Goal: Information Seeking & Learning: Learn about a topic

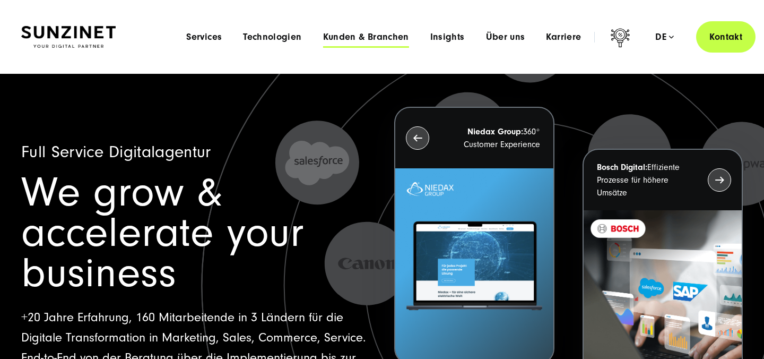
click at [358, 34] on span "Kunden & Branchen" at bounding box center [366, 37] width 86 height 11
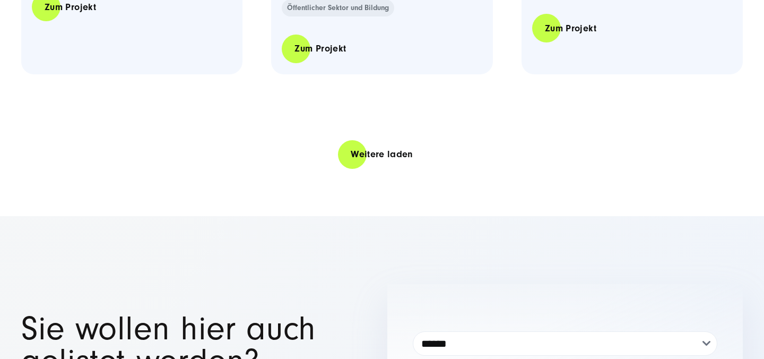
scroll to position [2369, 0]
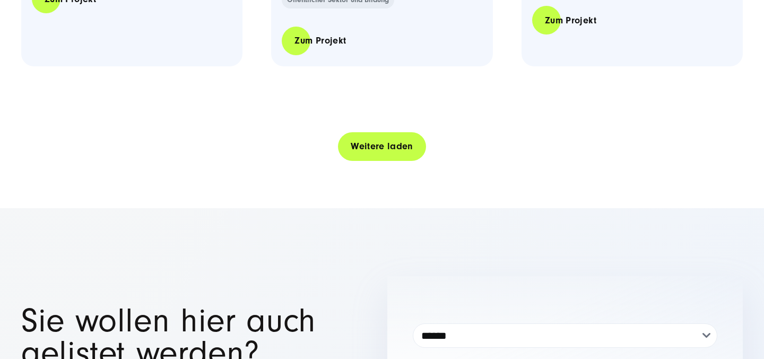
click at [377, 152] on link "Weitere laden" at bounding box center [382, 146] width 88 height 30
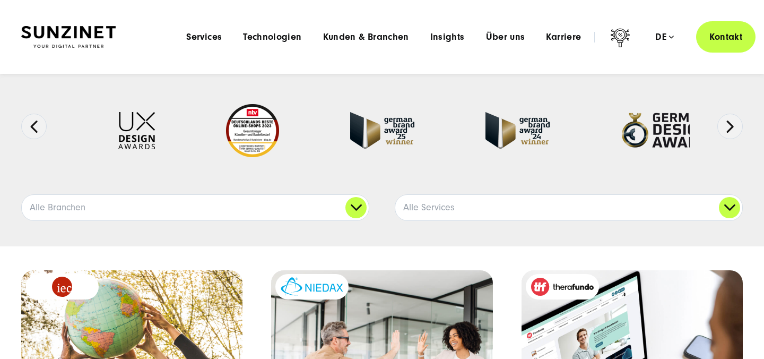
scroll to position [76, 0]
